Goal: Navigation & Orientation: Find specific page/section

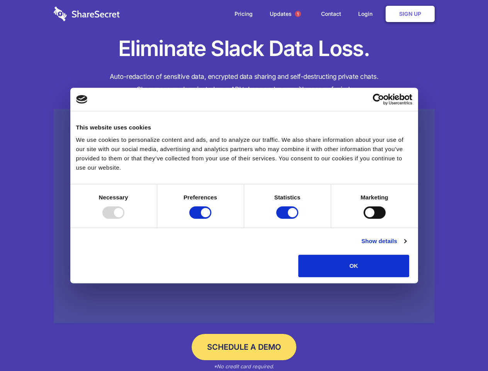
click at [124, 219] on div at bounding box center [113, 212] width 22 height 12
click at [211, 219] on input "Preferences" at bounding box center [200, 212] width 22 height 12
checkbox input "false"
click at [288, 219] on input "Statistics" at bounding box center [287, 212] width 22 height 12
checkbox input "false"
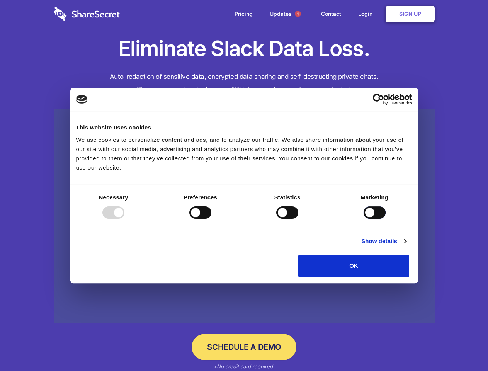
click at [363, 219] on input "Marketing" at bounding box center [374, 212] width 22 height 12
checkbox input "true"
click at [406, 246] on link "Show details" at bounding box center [383, 240] width 45 height 9
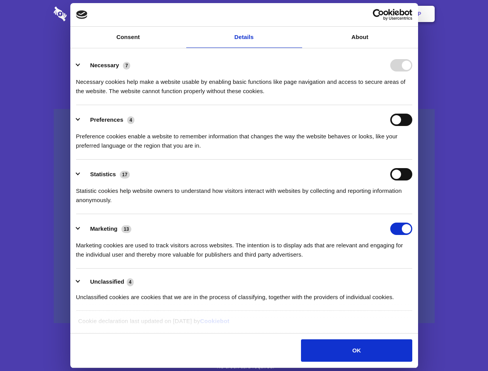
click at [412, 105] on li "Necessary 7 Necessary cookies help make a website usable by enabling basic func…" at bounding box center [244, 78] width 336 height 54
click at [297, 14] on span "1" at bounding box center [298, 14] width 6 height 6
